Goal: Use online tool/utility: Utilize a website feature to perform a specific function

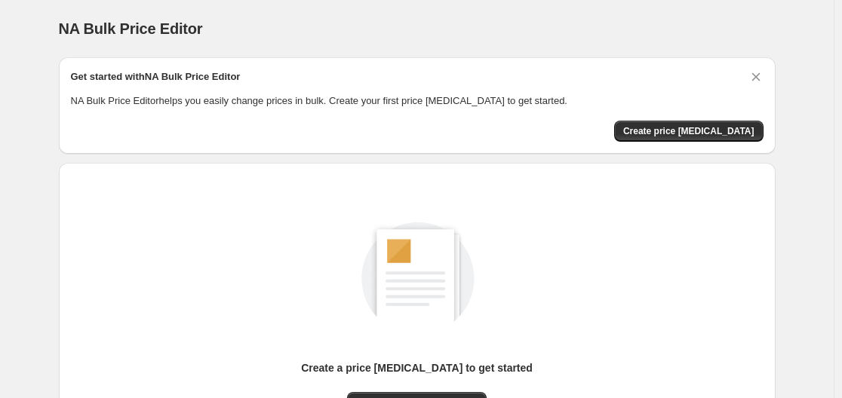
scroll to position [151, 0]
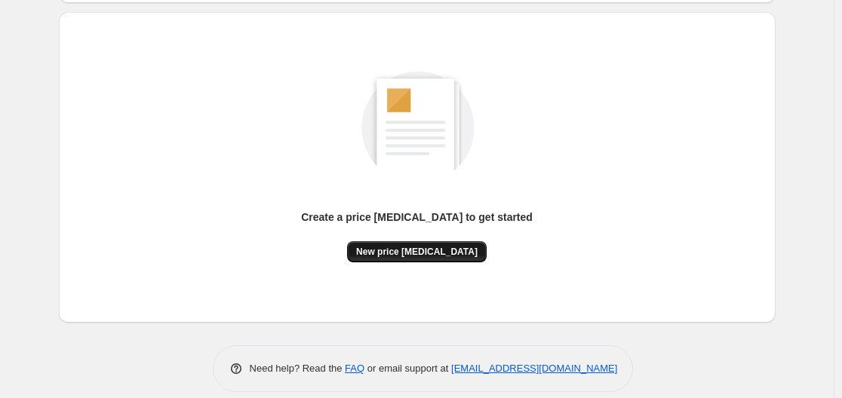
click at [411, 248] on span "New price [MEDICAL_DATA]" at bounding box center [416, 252] width 121 height 12
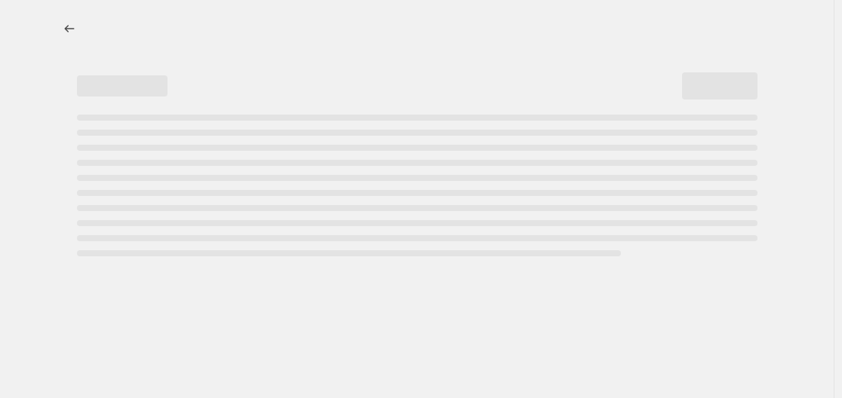
select select "percentage"
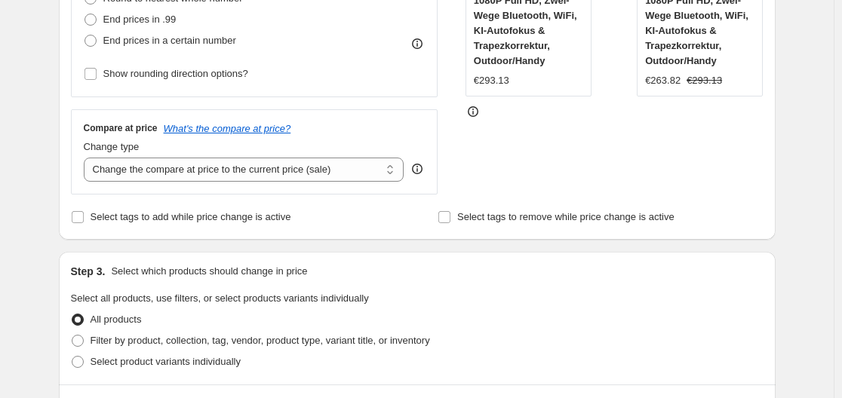
scroll to position [302, 0]
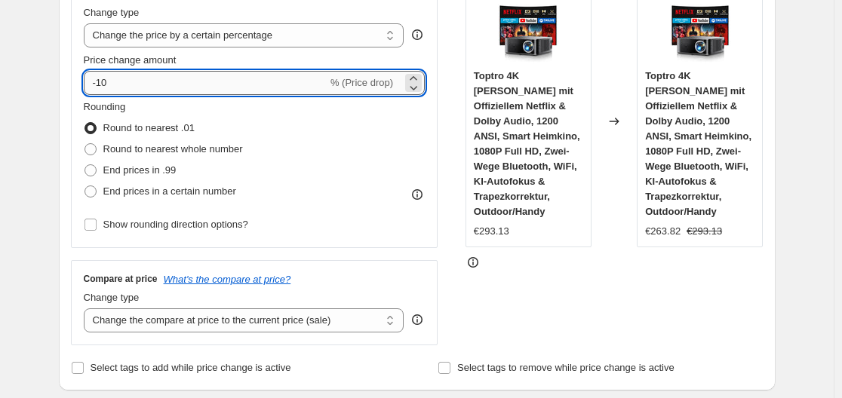
drag, startPoint x: 101, startPoint y: 81, endPoint x: 112, endPoint y: 82, distance: 10.6
click at [112, 82] on input "-10" at bounding box center [206, 83] width 244 height 24
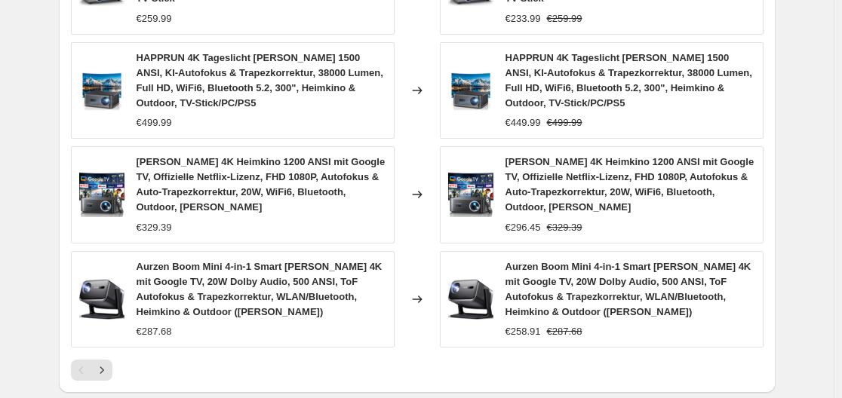
scroll to position [1286, 0]
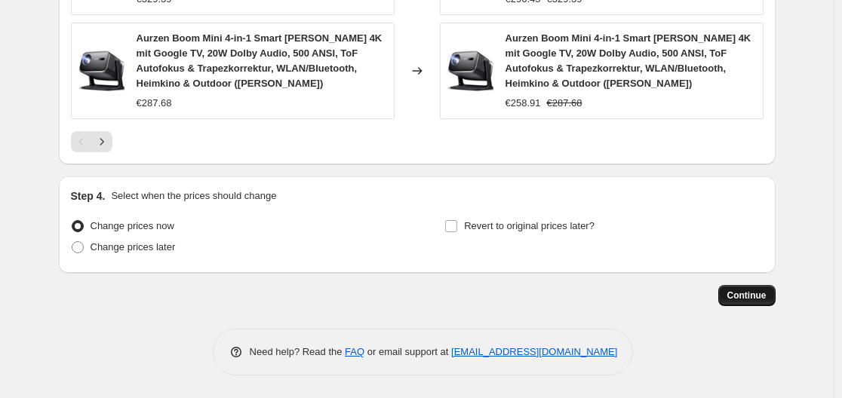
type input "-35"
click at [746, 296] on span "Continue" at bounding box center [746, 296] width 39 height 12
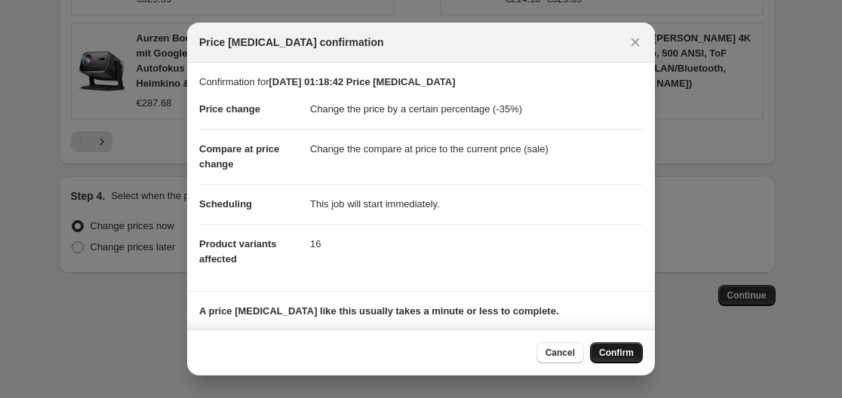
click at [620, 352] on span "Confirm" at bounding box center [616, 353] width 35 height 12
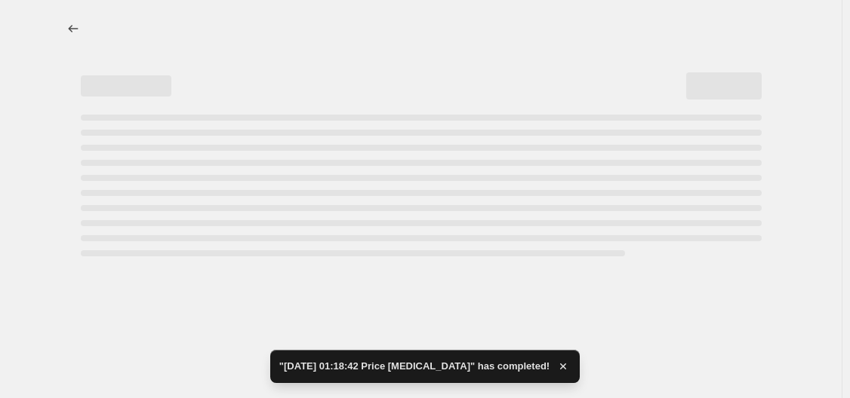
select select "percentage"
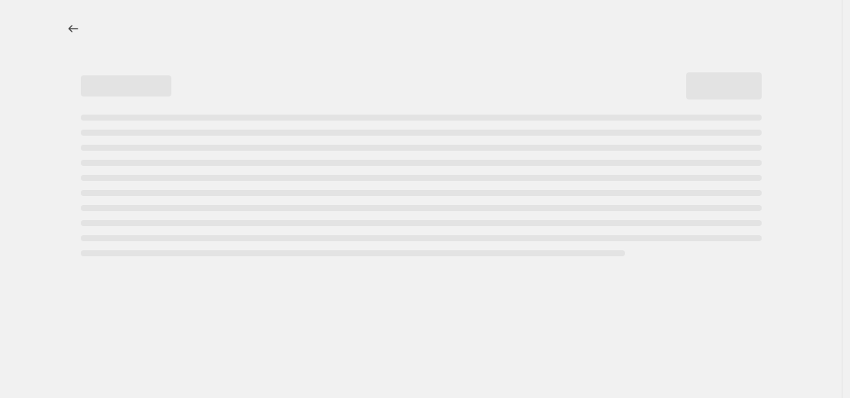
select select "percentage"
